Goal: Navigation & Orientation: Find specific page/section

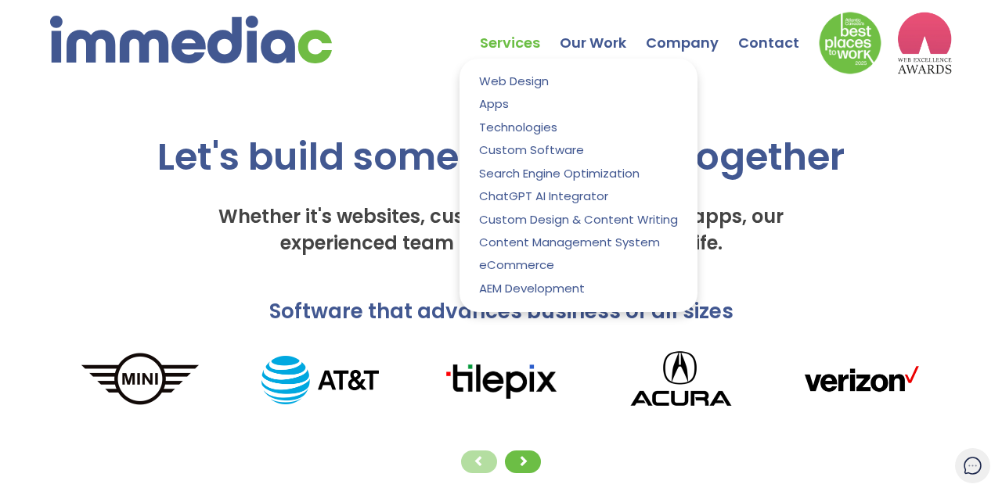
click at [512, 45] on link "Services" at bounding box center [520, 31] width 80 height 55
click at [614, 45] on link "Our Work" at bounding box center [603, 31] width 86 height 55
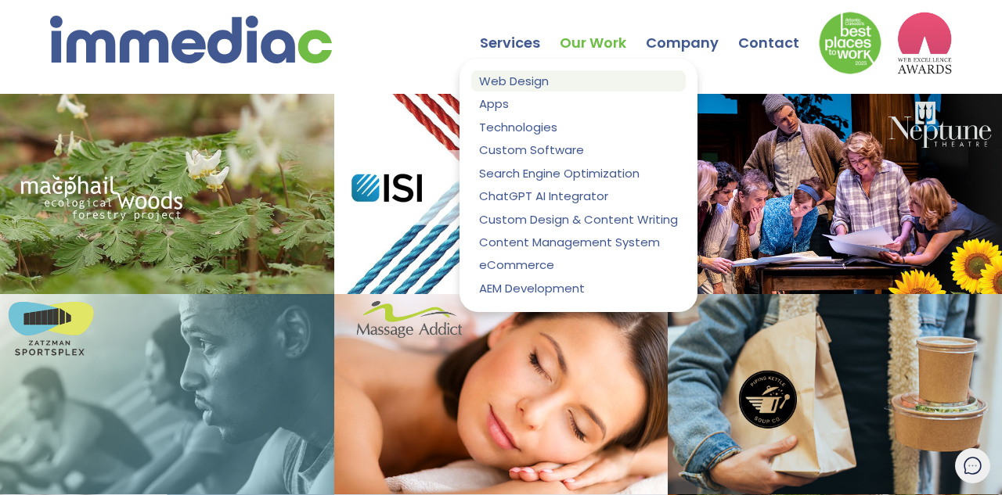
click at [526, 81] on link "Web Design" at bounding box center [578, 80] width 214 height 21
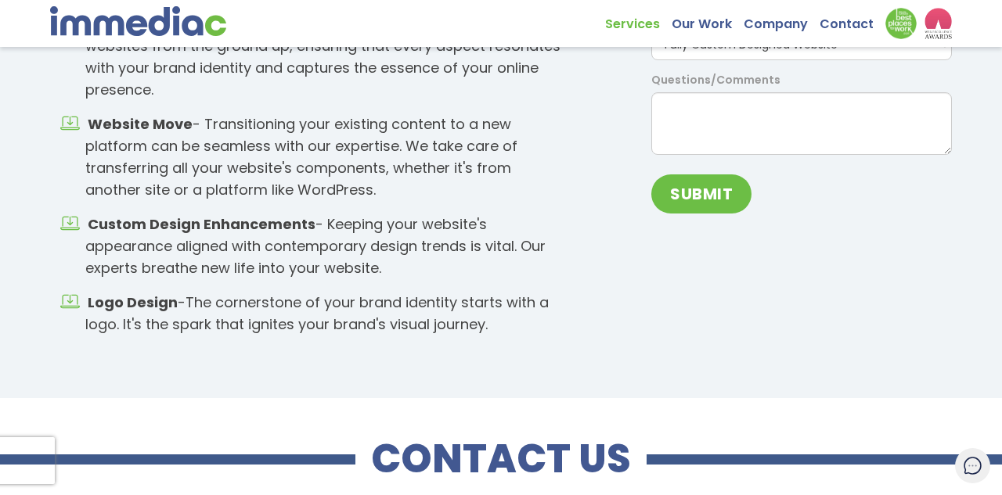
scroll to position [2206, 0]
